Goal: Information Seeking & Learning: Learn about a topic

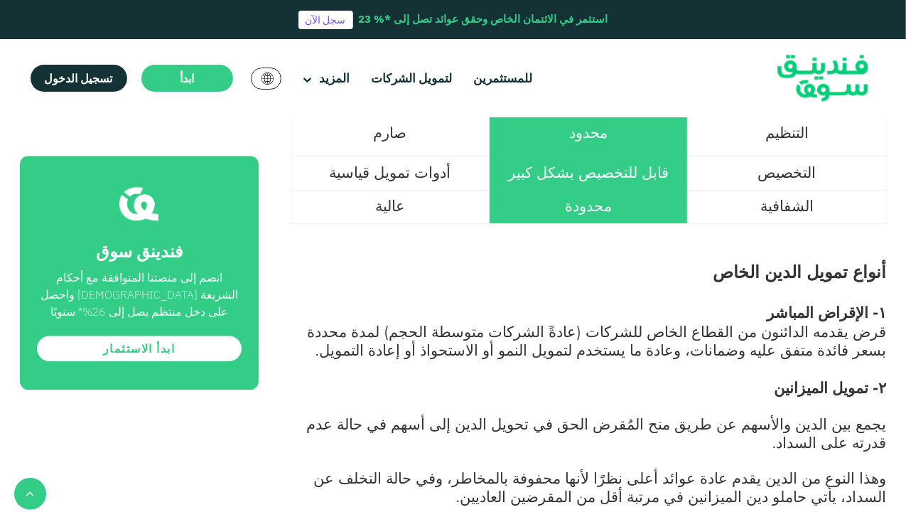
scroll to position [1736, 0]
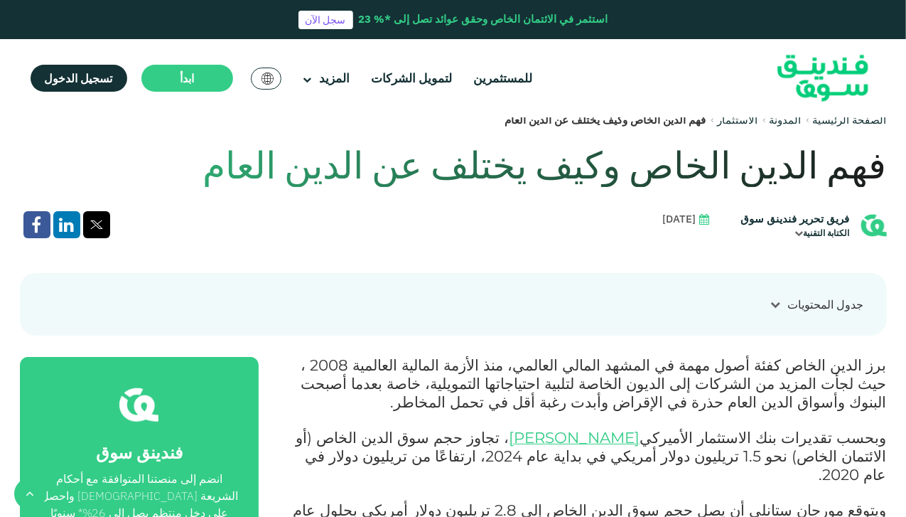
scroll to position [383, 0]
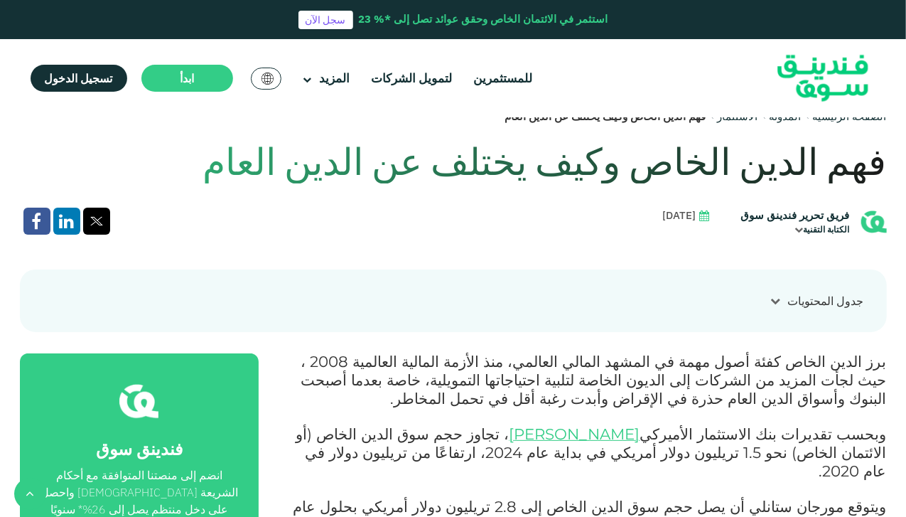
click at [572, 24] on div "استثمر في الائتمان الخاص وحقق عوائد تصل إلى *% 23" at bounding box center [483, 19] width 249 height 16
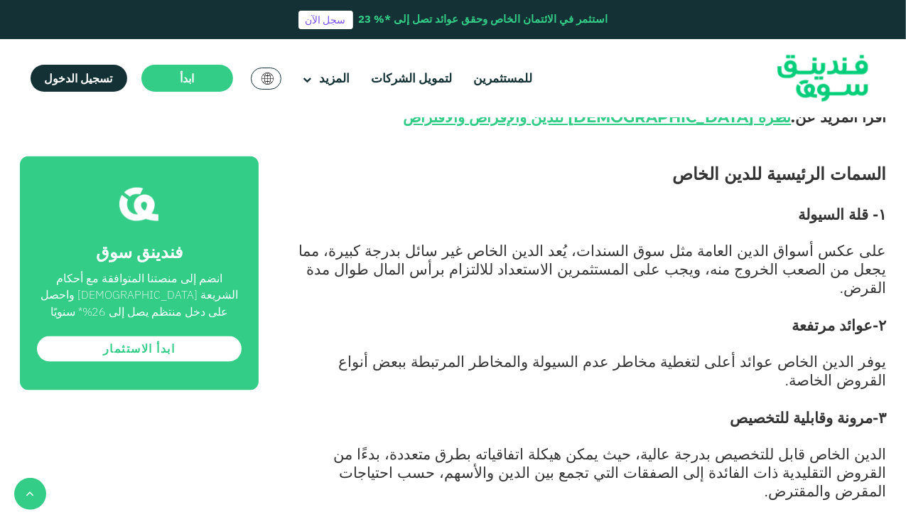
scroll to position [1101, 0]
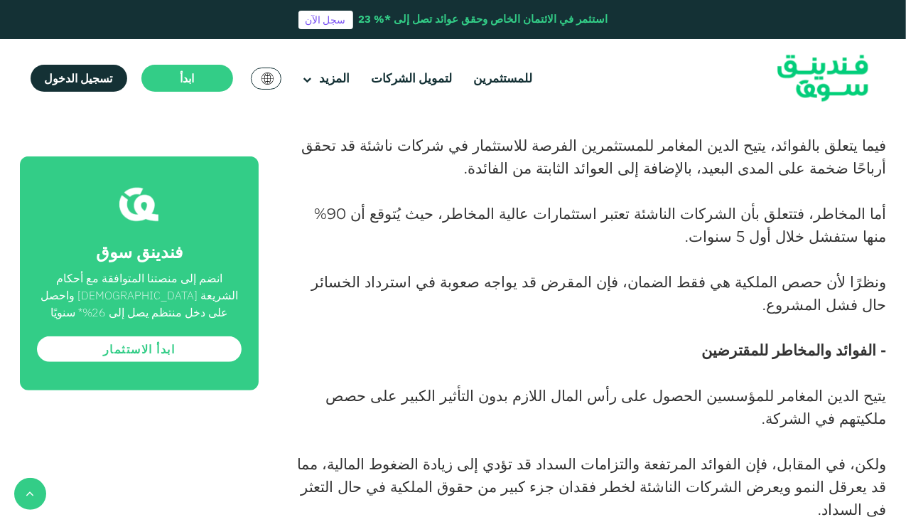
scroll to position [3081, 0]
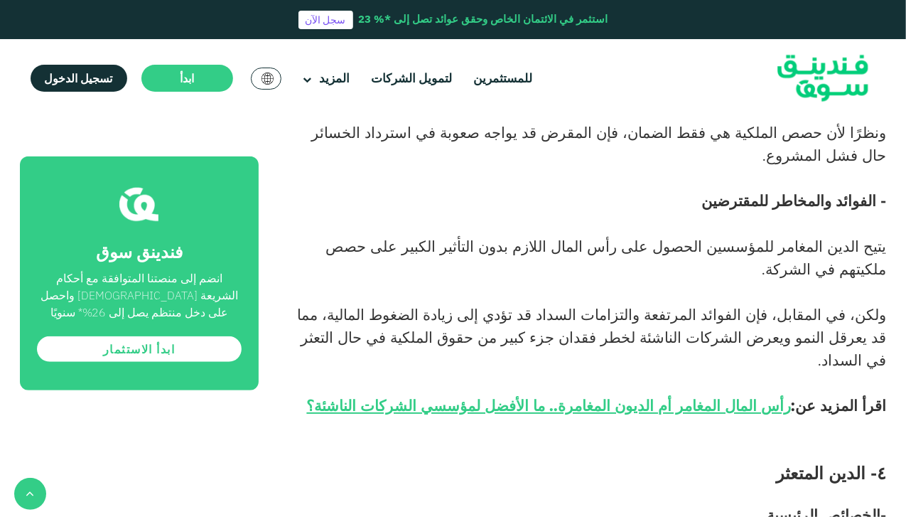
scroll to position [3142, 0]
